Goal: Book appointment/travel/reservation

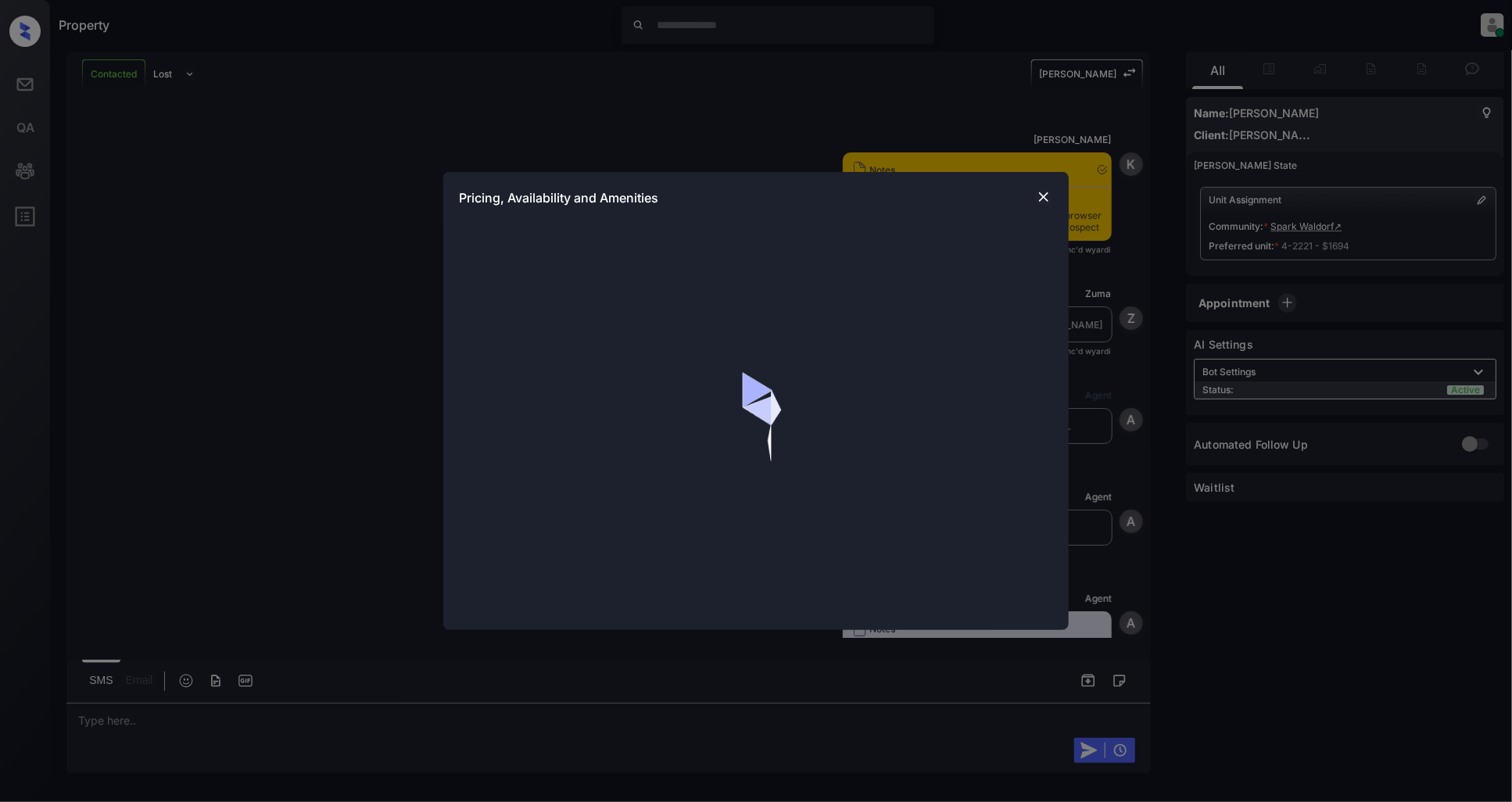
scroll to position [786, 0]
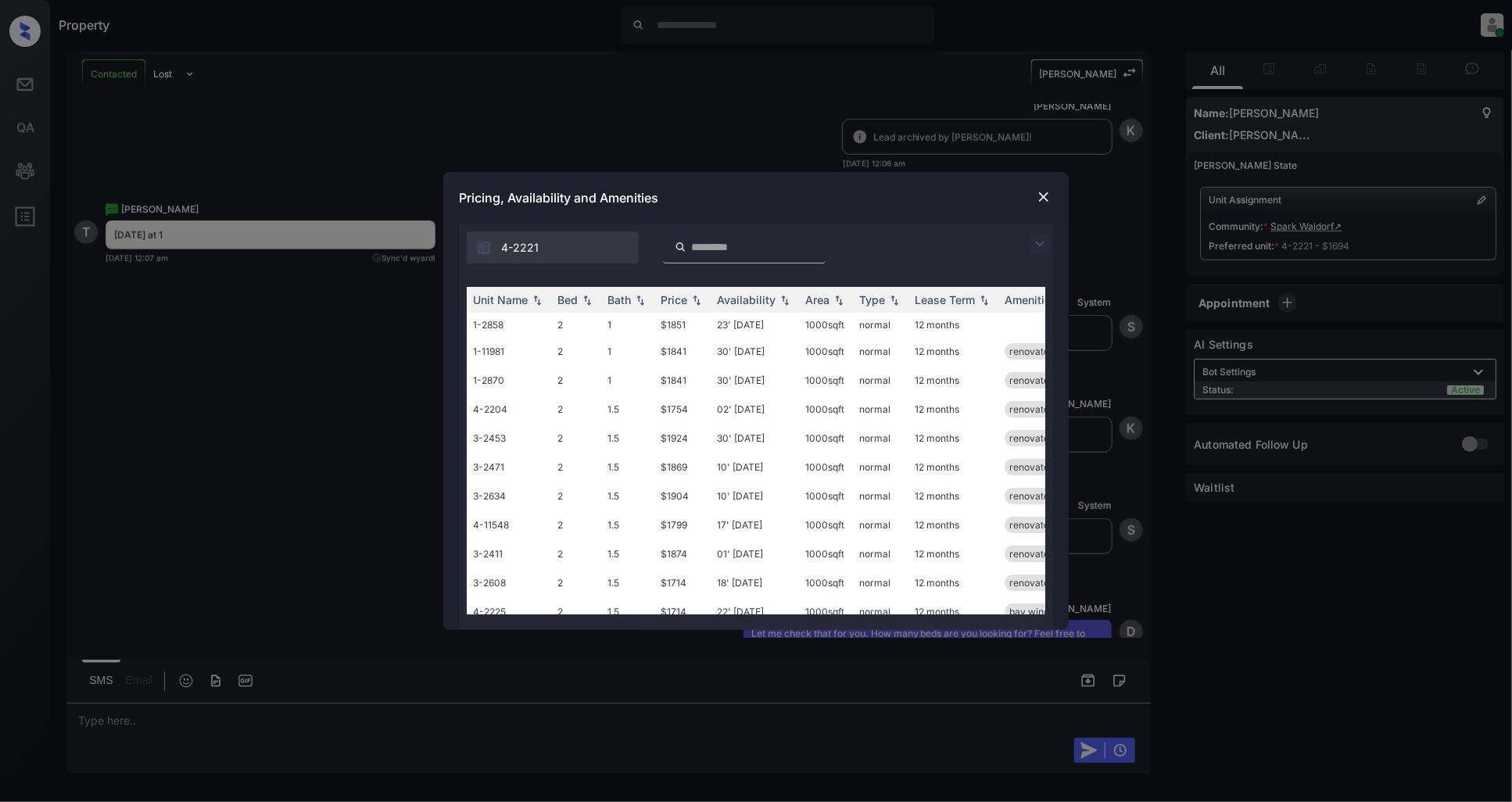
click at [1037, 246] on img at bounding box center [1039, 244] width 19 height 19
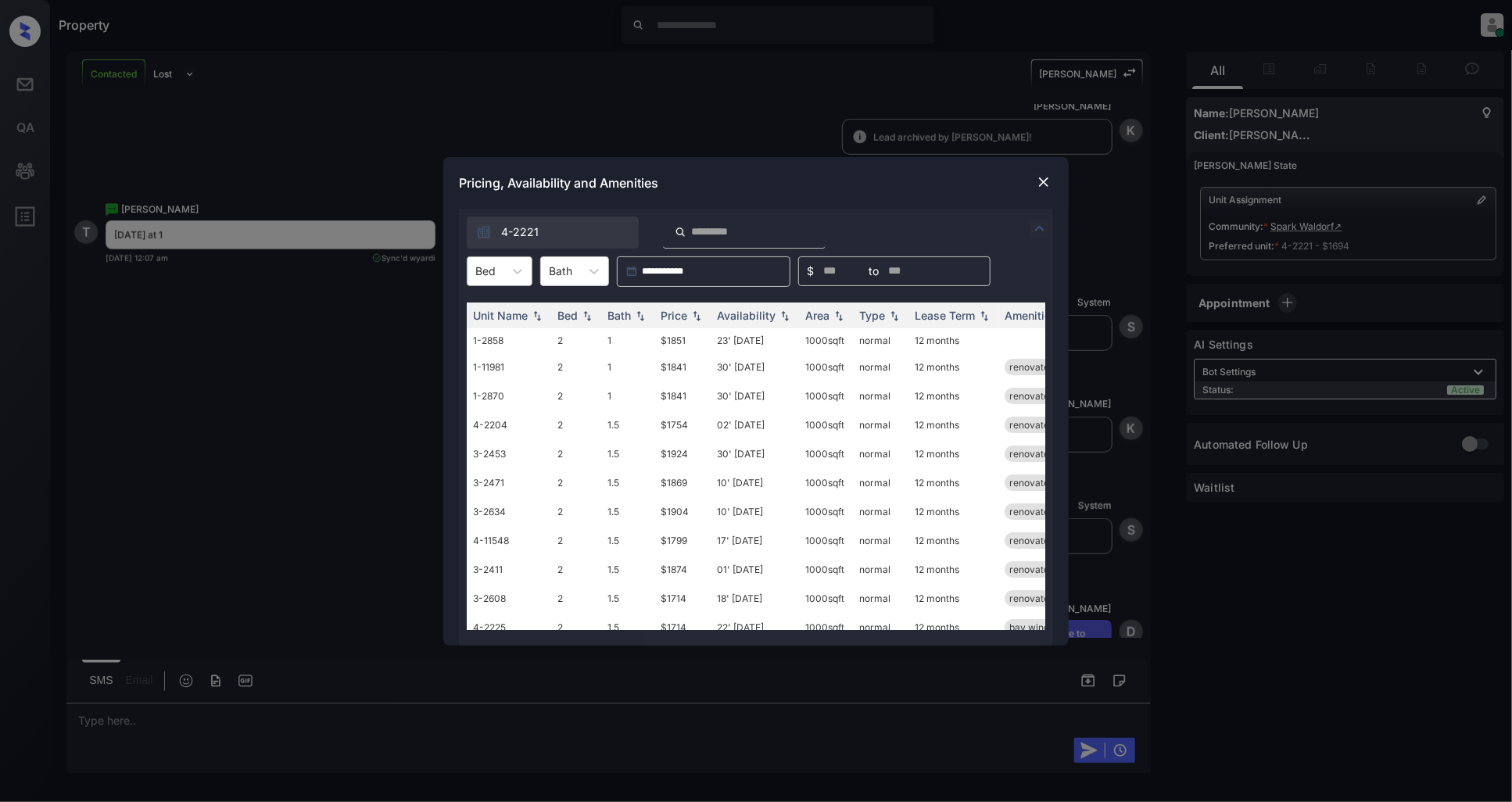
click at [495, 279] on div "Bed" at bounding box center [484, 270] width 36 height 22
click at [498, 313] on div "2" at bounding box center [498, 309] width 65 height 28
click at [699, 321] on div "Price" at bounding box center [682, 315] width 44 height 13
click at [702, 319] on img at bounding box center [696, 315] width 16 height 12
drag, startPoint x: 669, startPoint y: 342, endPoint x: 645, endPoint y: 342, distance: 24.0
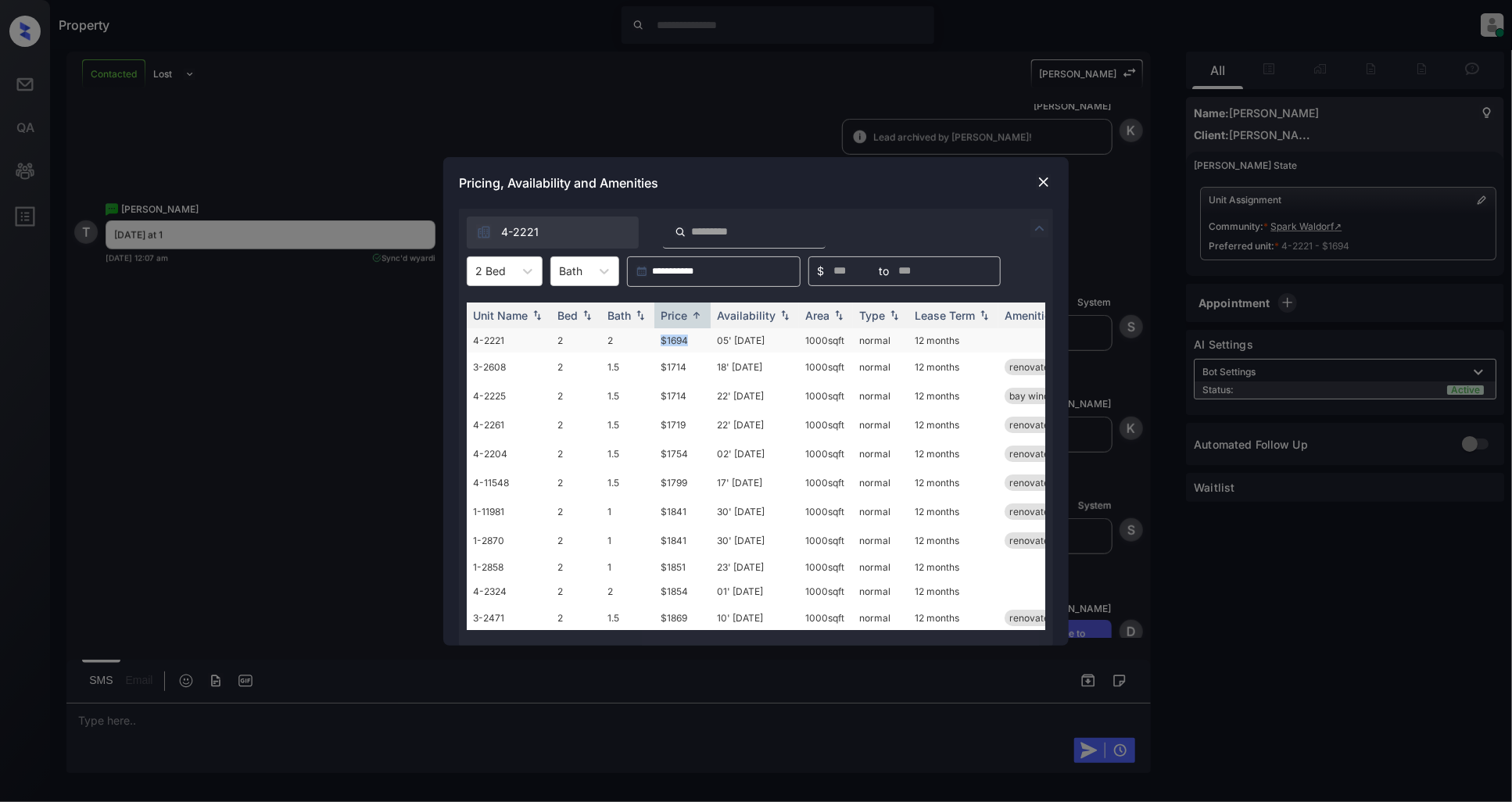
click at [645, 342] on tr "4-2221 2 2 $1694 05' [DATE] sqft normal 12 months" at bounding box center [875, 340] width 817 height 24
copy tr "$1694"
click at [1041, 179] on img at bounding box center [1043, 182] width 16 height 16
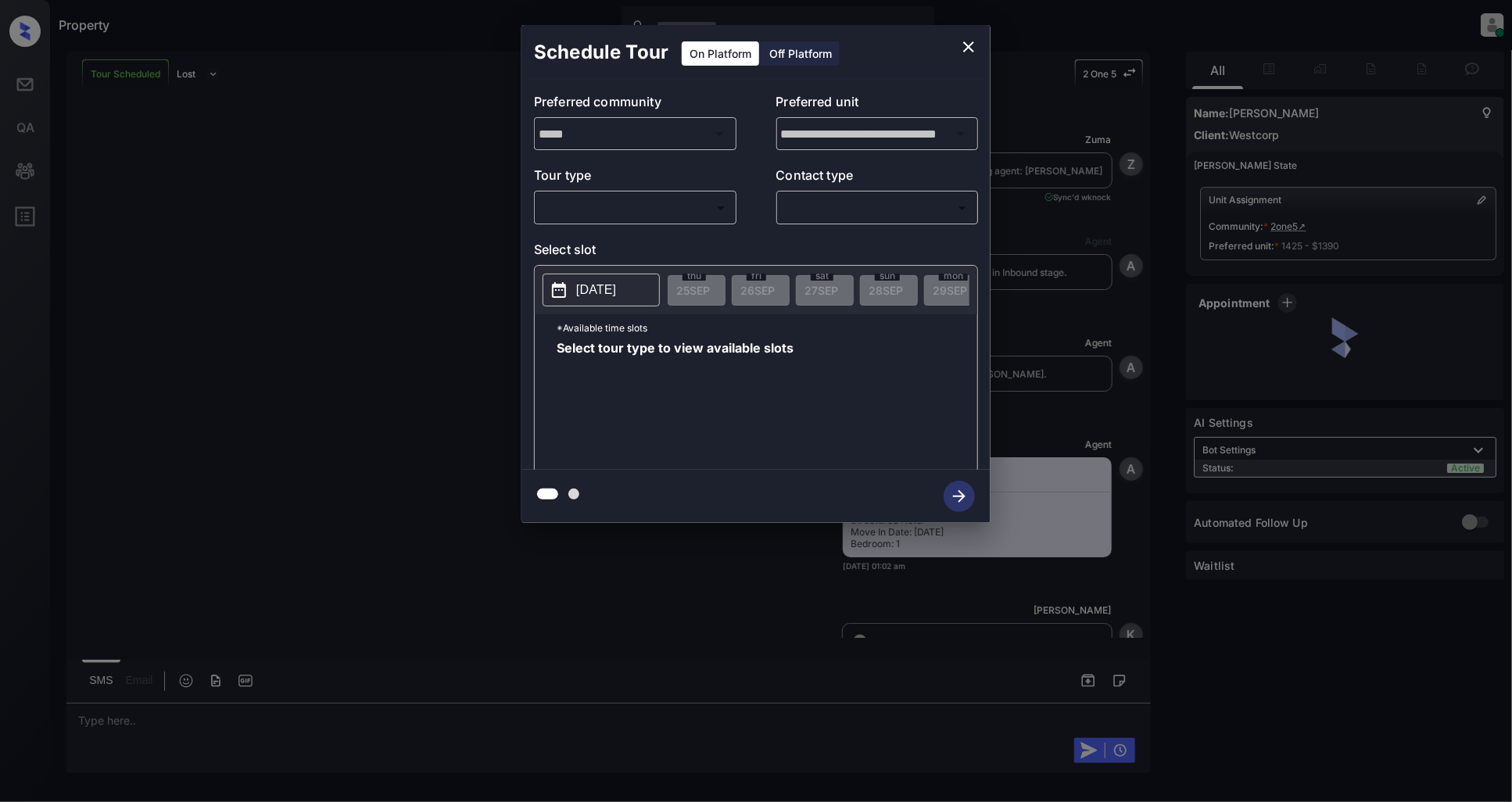
scroll to position [1950, 0]
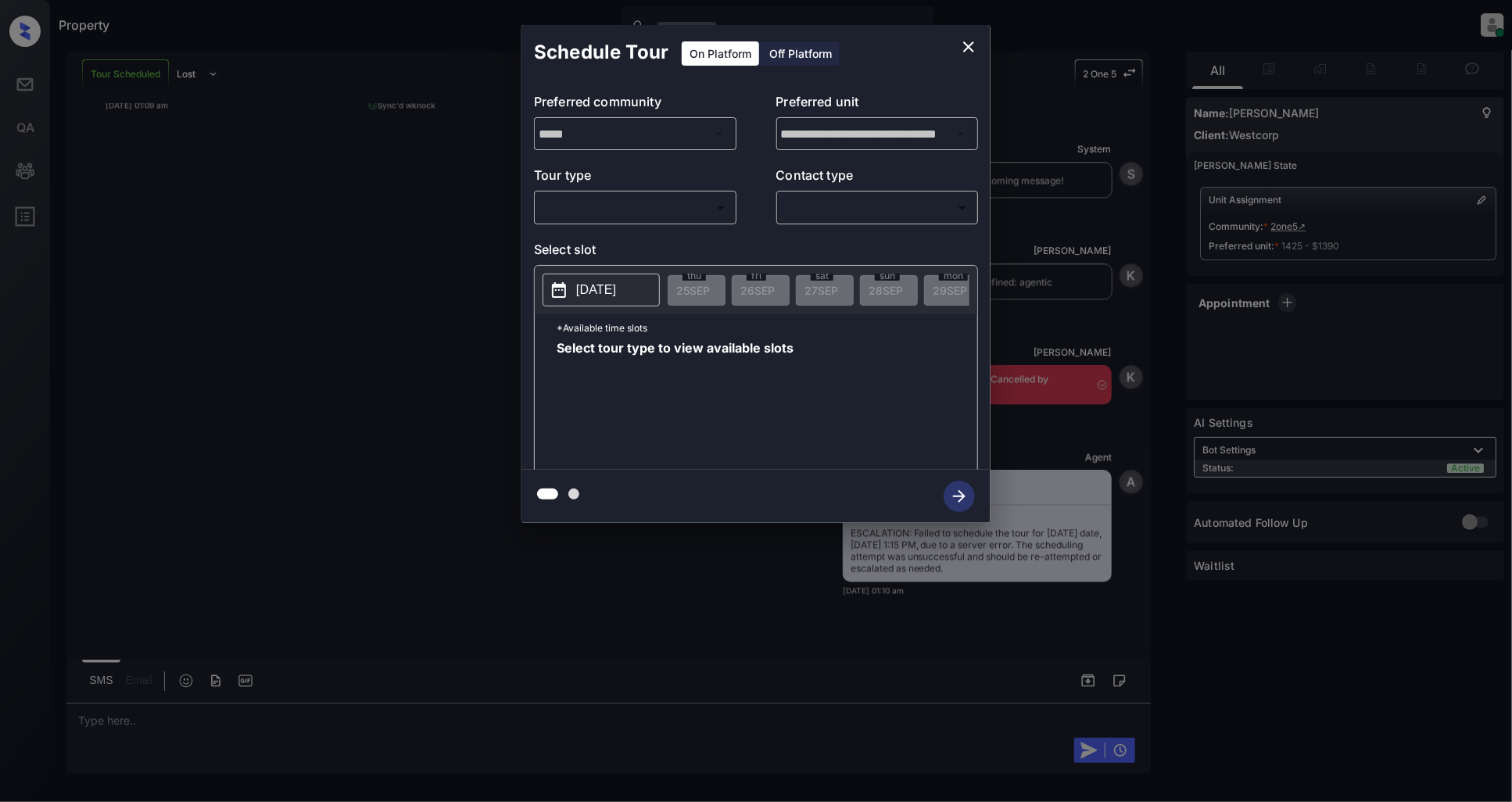
click at [689, 209] on body "Property [PERSON_NAME] Online Set yourself offline Set yourself on break Profil…" at bounding box center [756, 401] width 1512 height 802
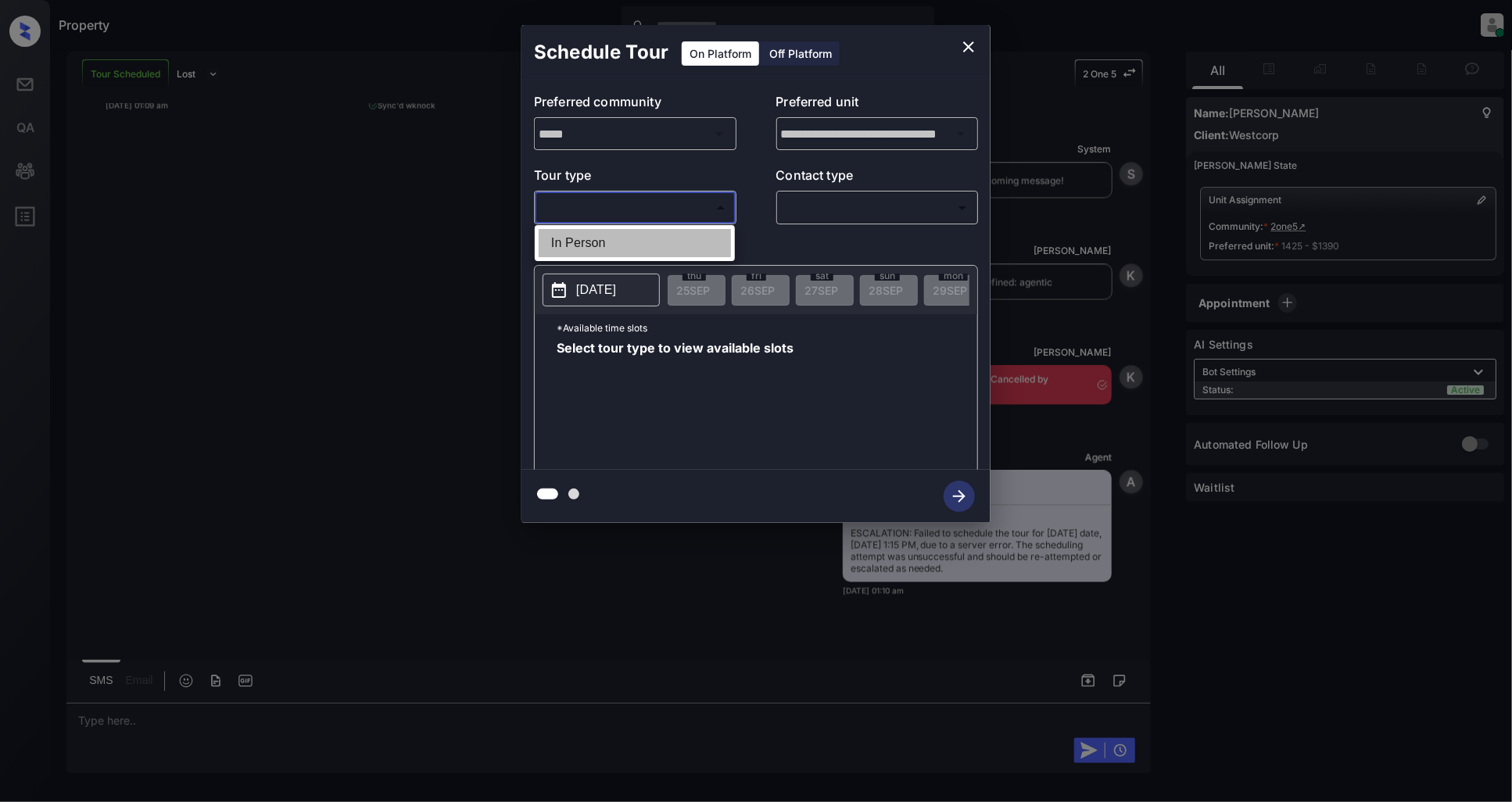
click at [610, 246] on li "In Person" at bounding box center [634, 243] width 193 height 28
type input "********"
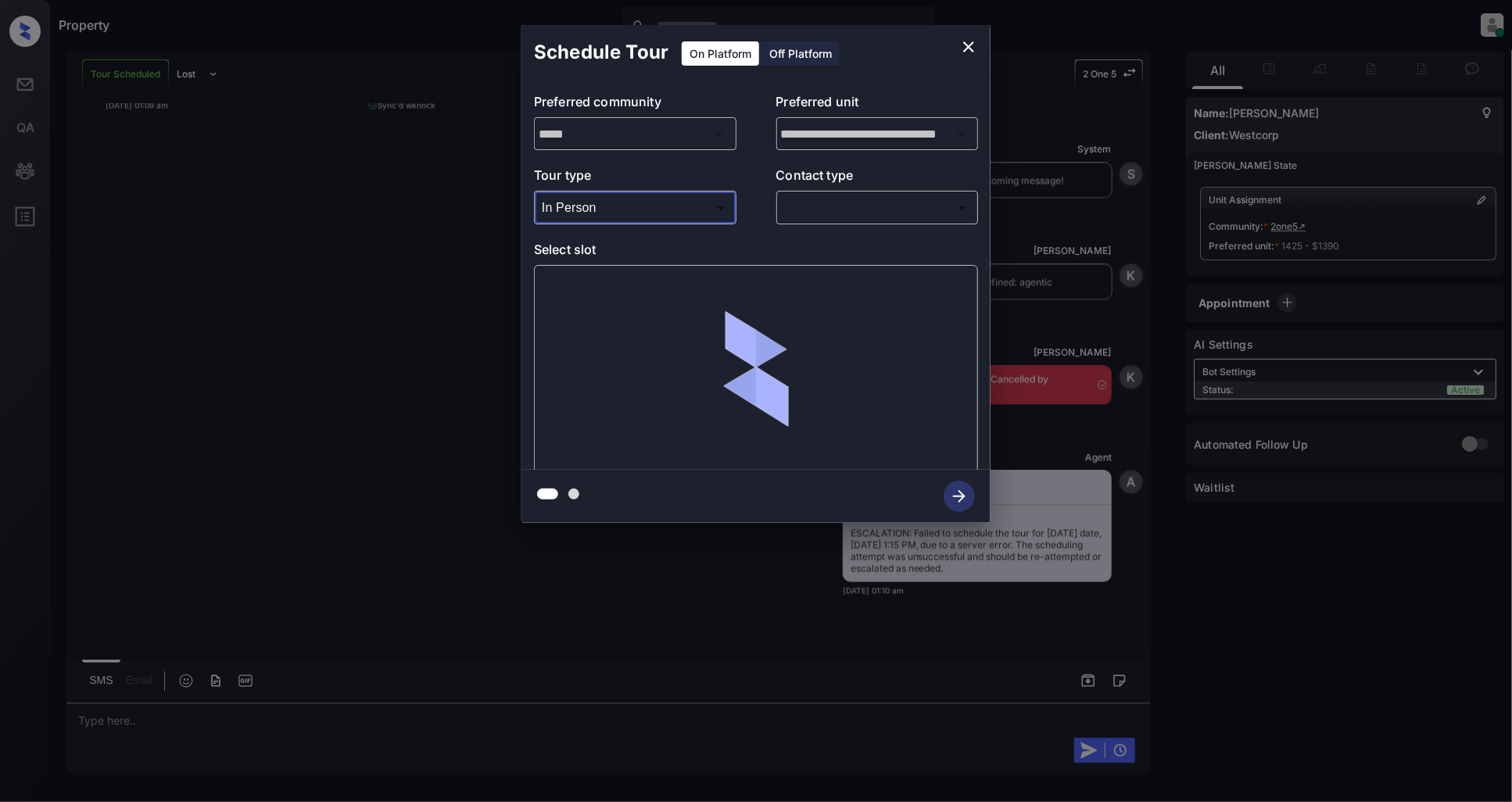
click at [829, 211] on body "Property Patrick Deasis Online Set yourself offline Set yourself on break Profi…" at bounding box center [756, 401] width 1512 height 802
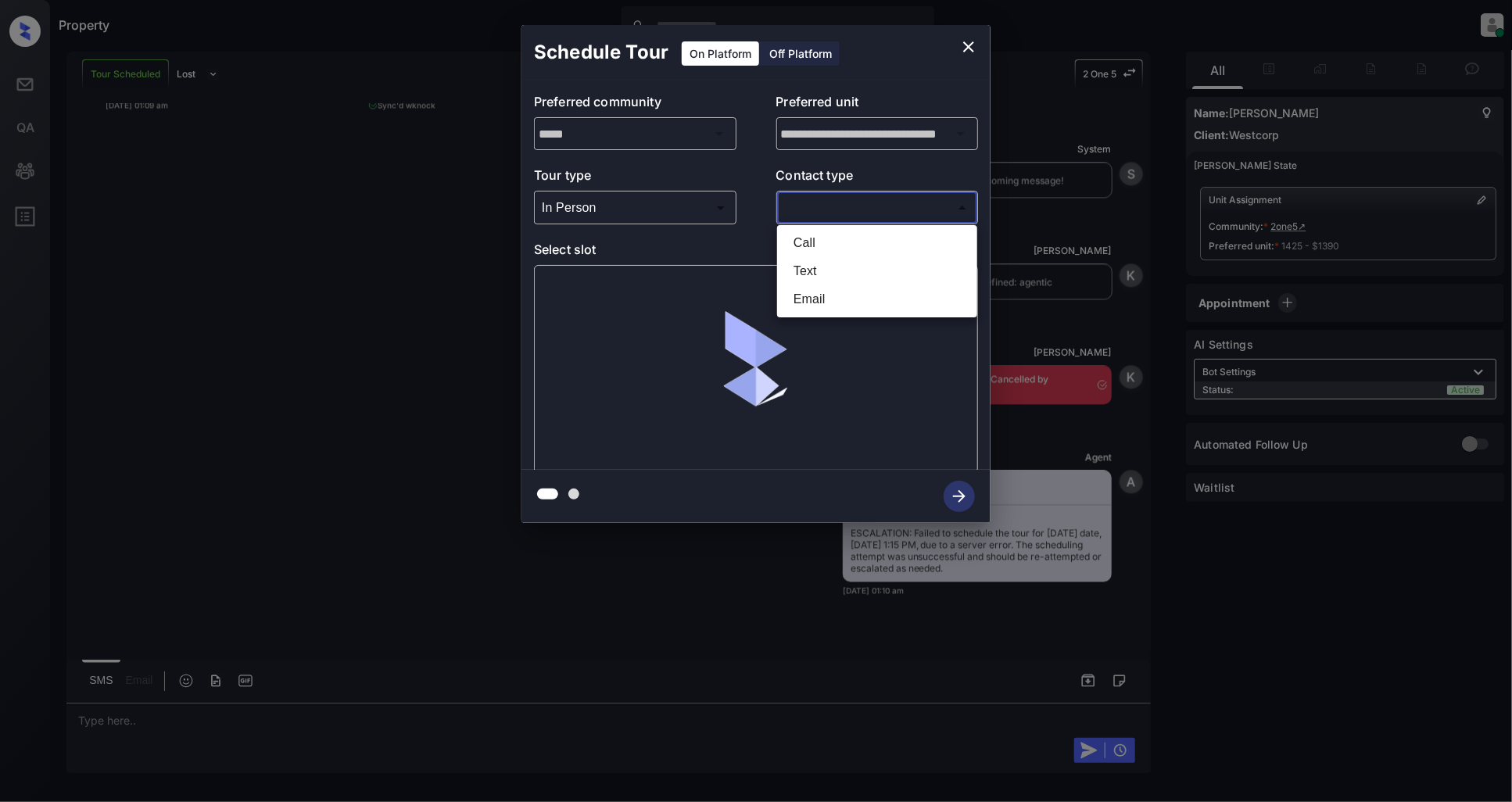
click at [801, 271] on li "Text" at bounding box center [877, 271] width 193 height 28
type input "****"
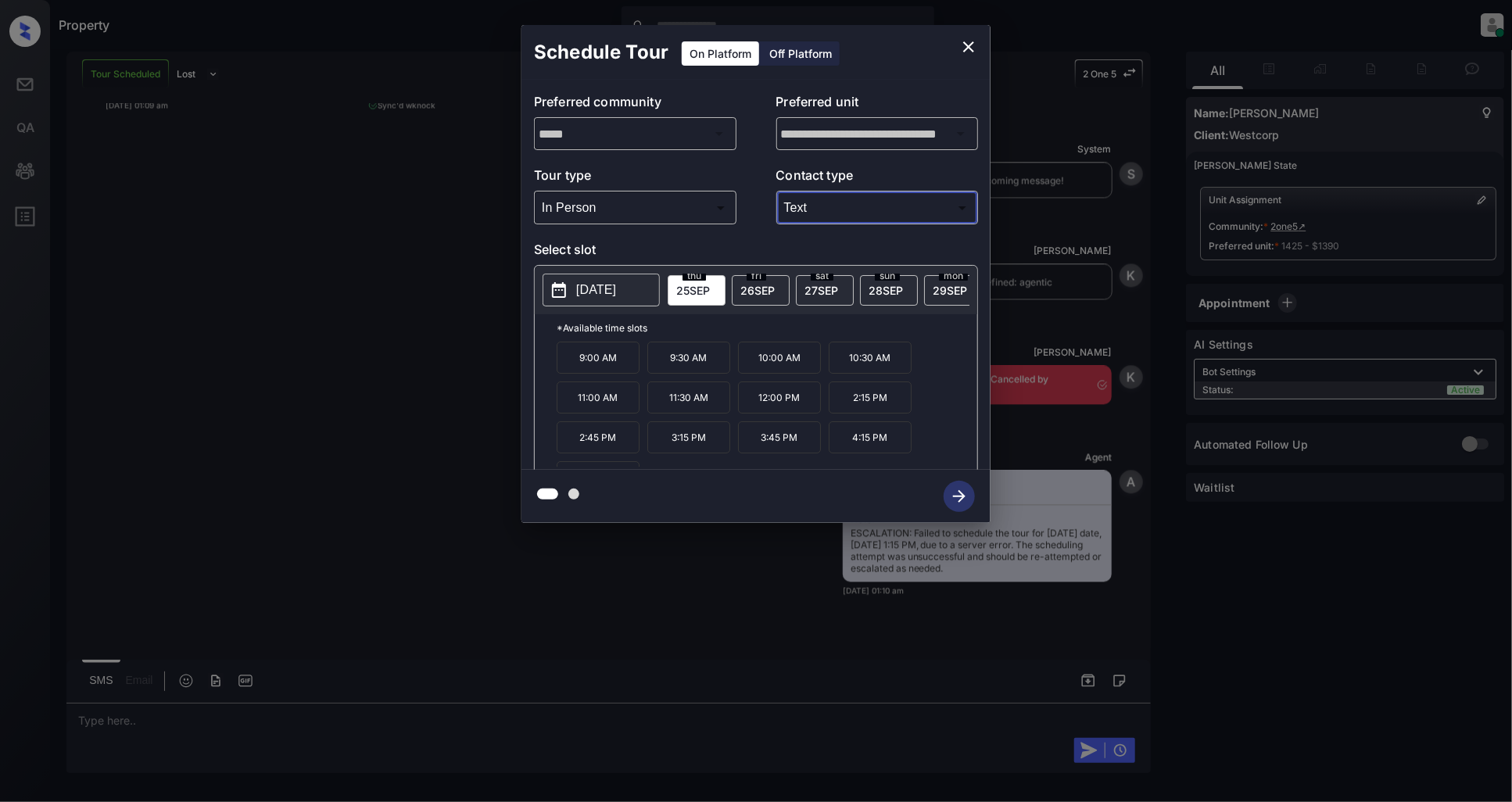
click at [973, 47] on icon "close" at bounding box center [968, 46] width 19 height 19
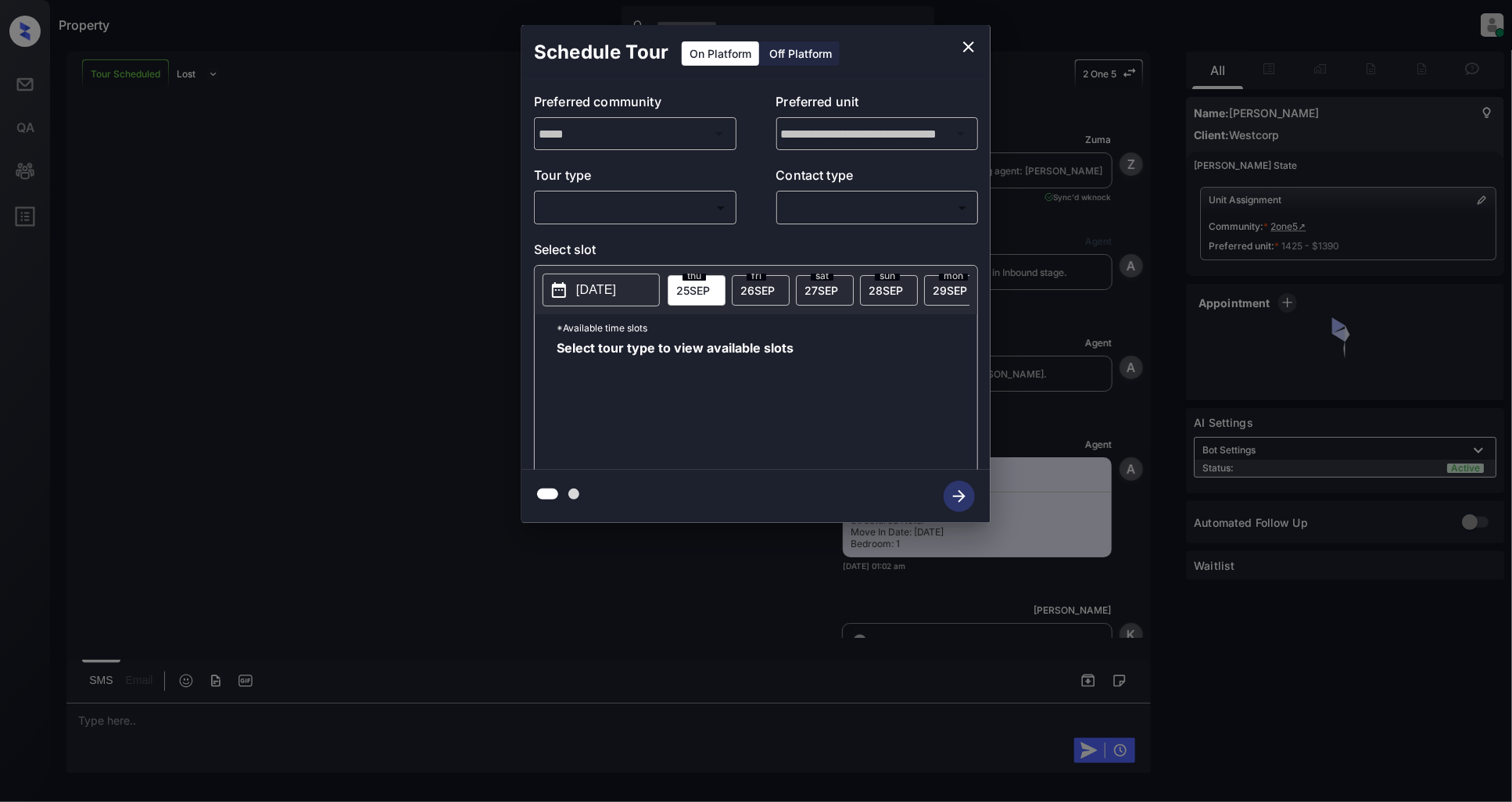
scroll to position [1864, 0]
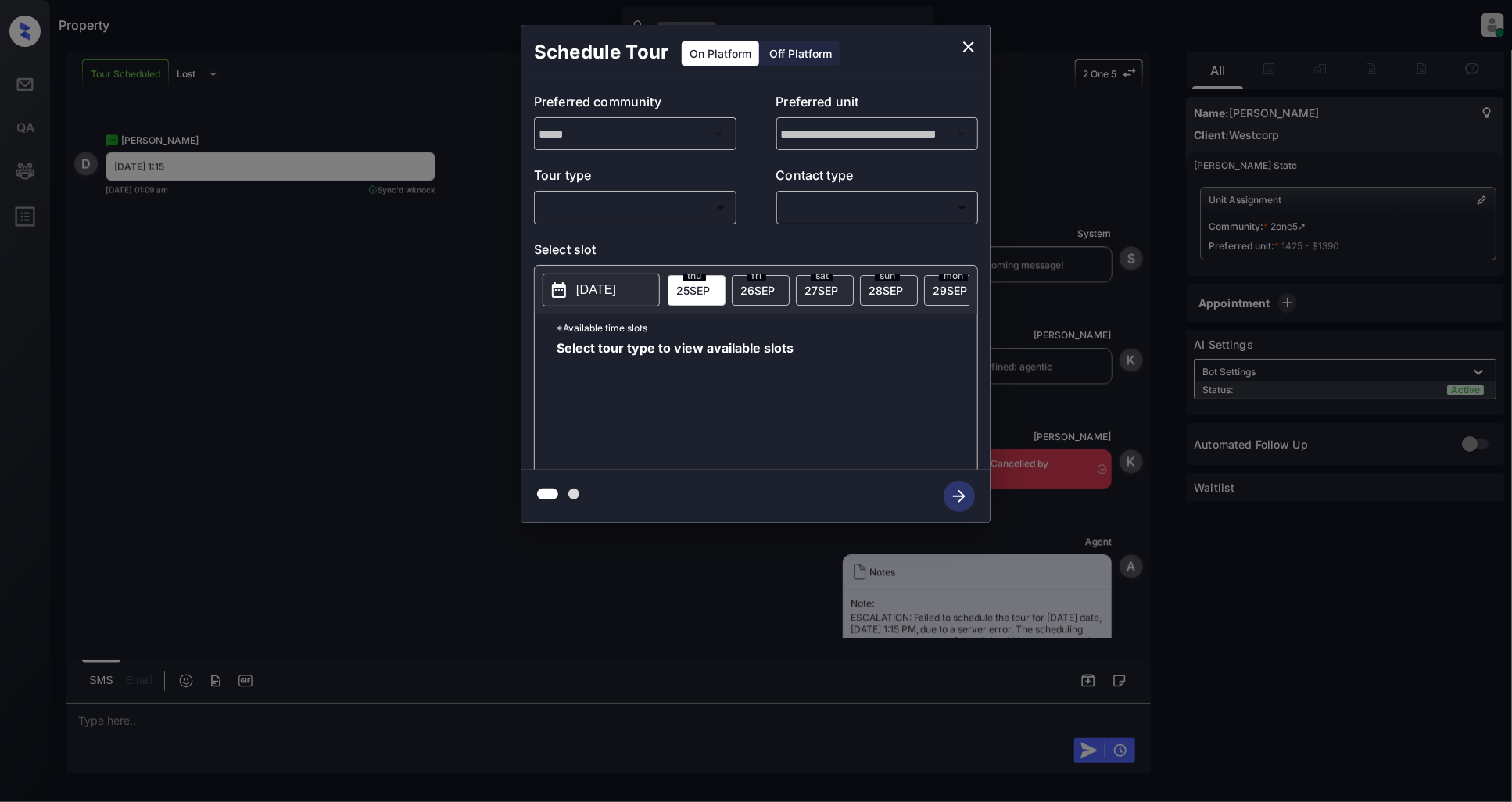
click at [623, 208] on body "Property [PERSON_NAME] Online Set yourself offline Set yourself on break Profil…" at bounding box center [756, 401] width 1512 height 802
click at [603, 246] on li "In Person" at bounding box center [634, 243] width 193 height 28
type input "********"
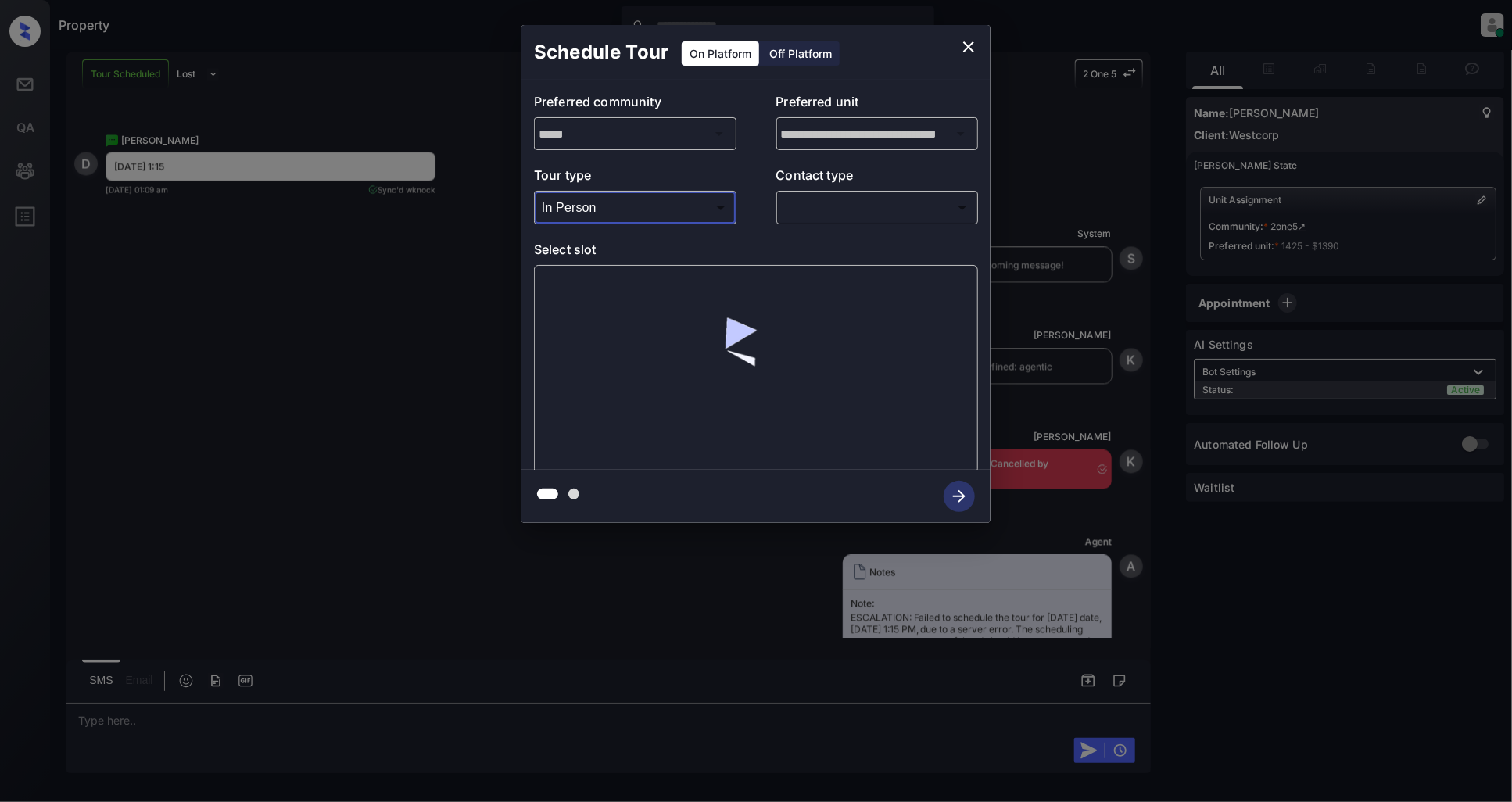
click at [831, 225] on div "**********" at bounding box center [756, 274] width 469 height 390
click at [831, 217] on body "Property [PERSON_NAME] Online Set yourself offline Set yourself on break Profil…" at bounding box center [756, 401] width 1512 height 802
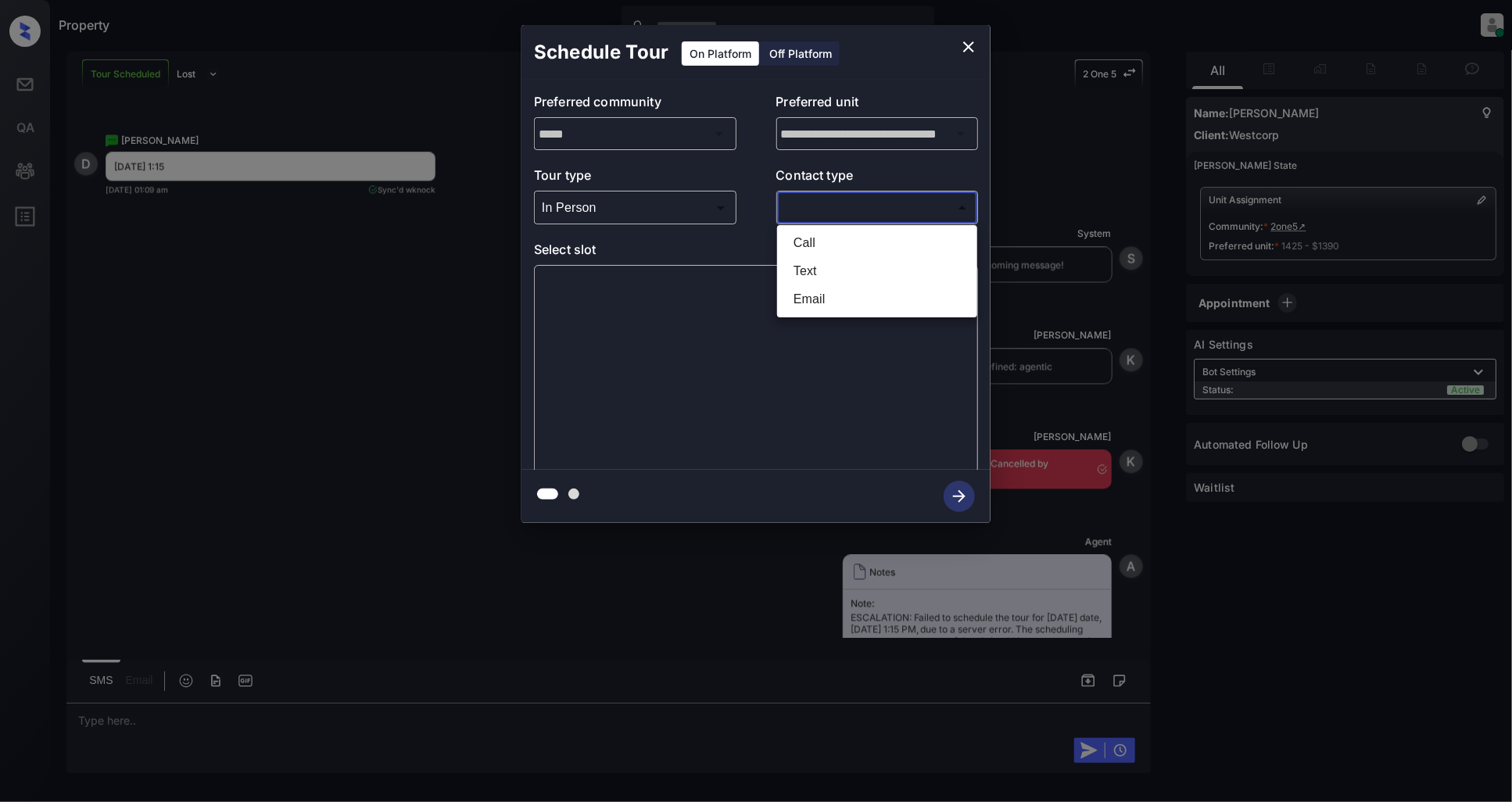
click at [825, 270] on li "Text" at bounding box center [877, 271] width 193 height 28
type input "****"
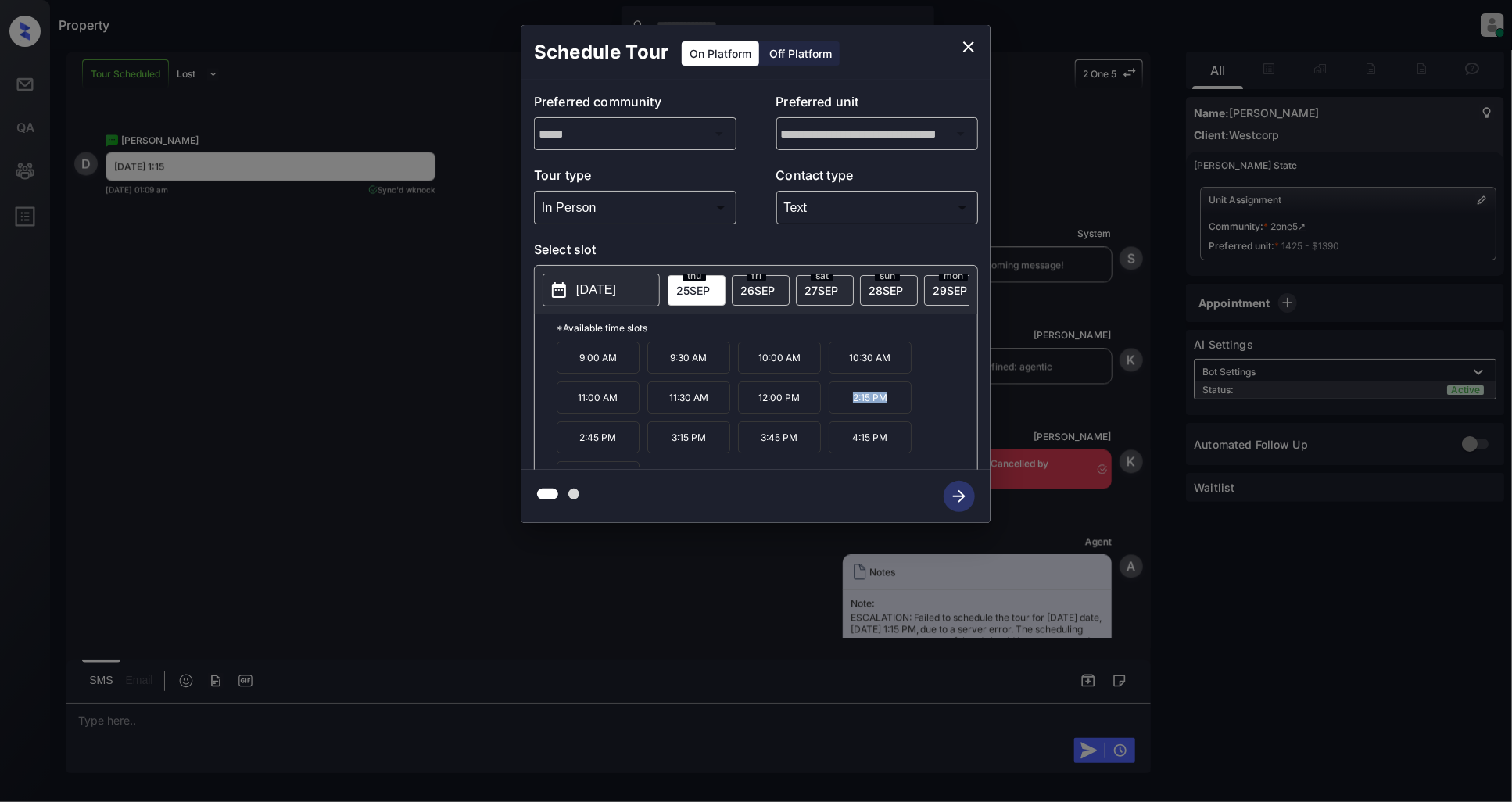
drag, startPoint x: 889, startPoint y: 410, endPoint x: 844, endPoint y: 410, distance: 45.0
click at [844, 410] on p "2:15 PM" at bounding box center [870, 397] width 83 height 32
copy p "2:15 PM"
click at [975, 48] on icon "close" at bounding box center [968, 46] width 19 height 19
